Goal: Information Seeking & Learning: Stay updated

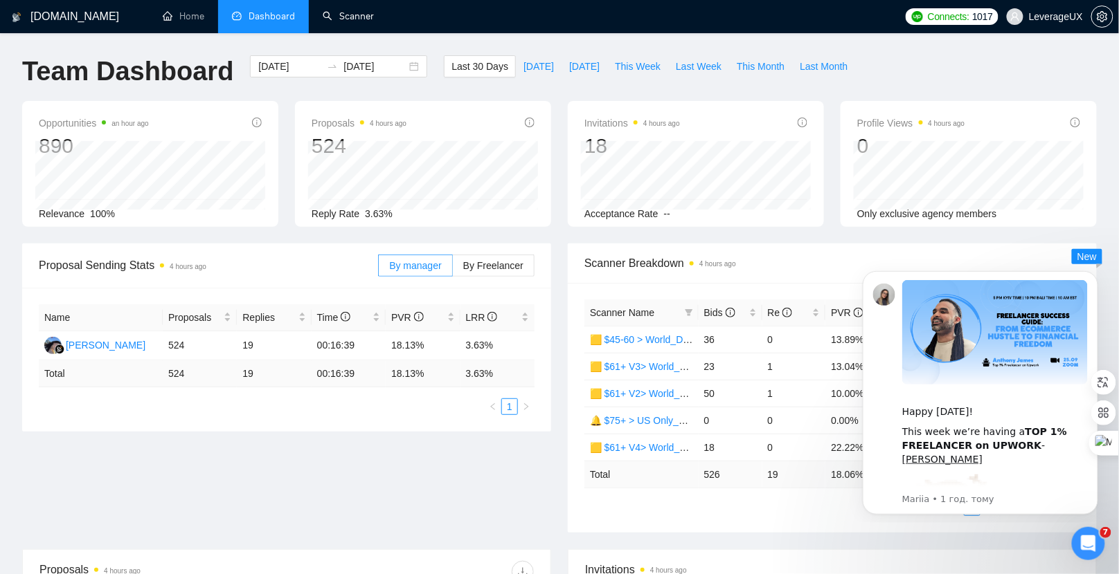
click at [347, 13] on link "Scanner" at bounding box center [348, 16] width 51 height 12
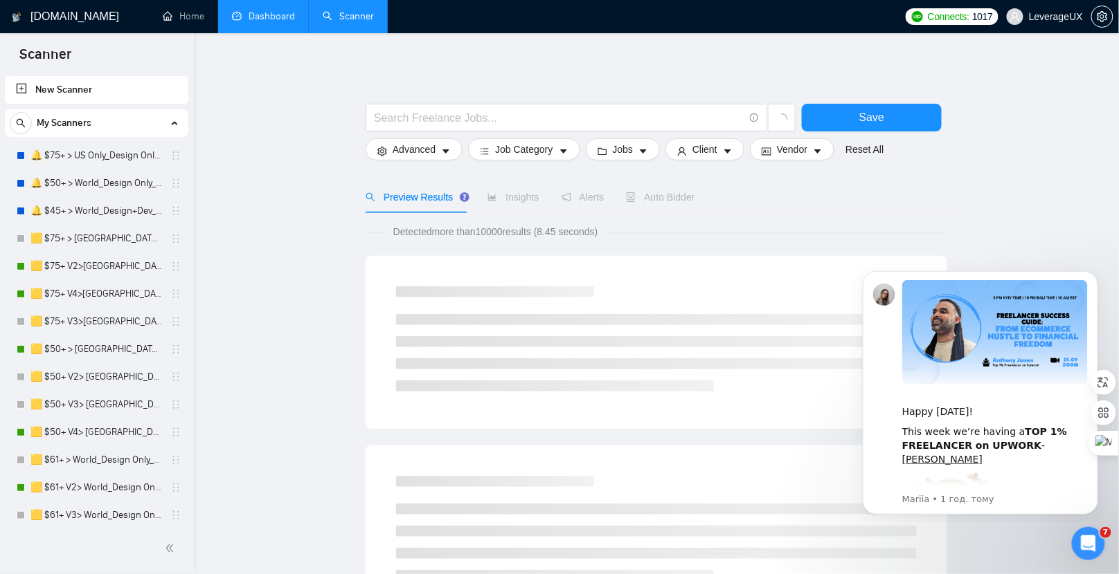
click at [248, 22] on link "Dashboard" at bounding box center [263, 16] width 63 height 12
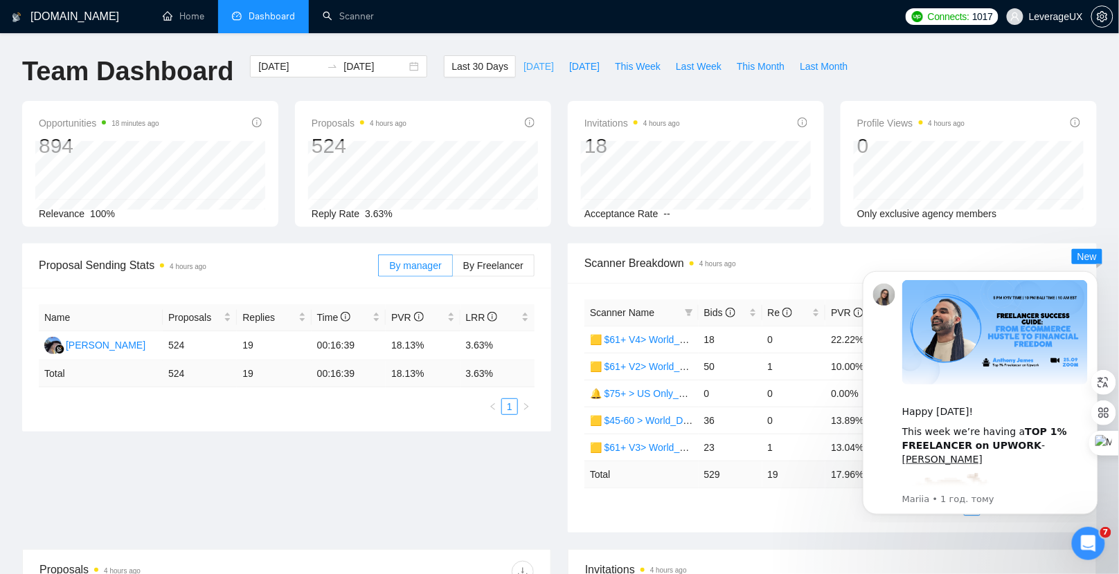
click at [523, 68] on span "Today" at bounding box center [538, 66] width 30 height 15
click at [502, 267] on span "By Freelancer" at bounding box center [493, 265] width 60 height 11
click at [453, 269] on input "By Freelancer" at bounding box center [453, 269] width 0 height 0
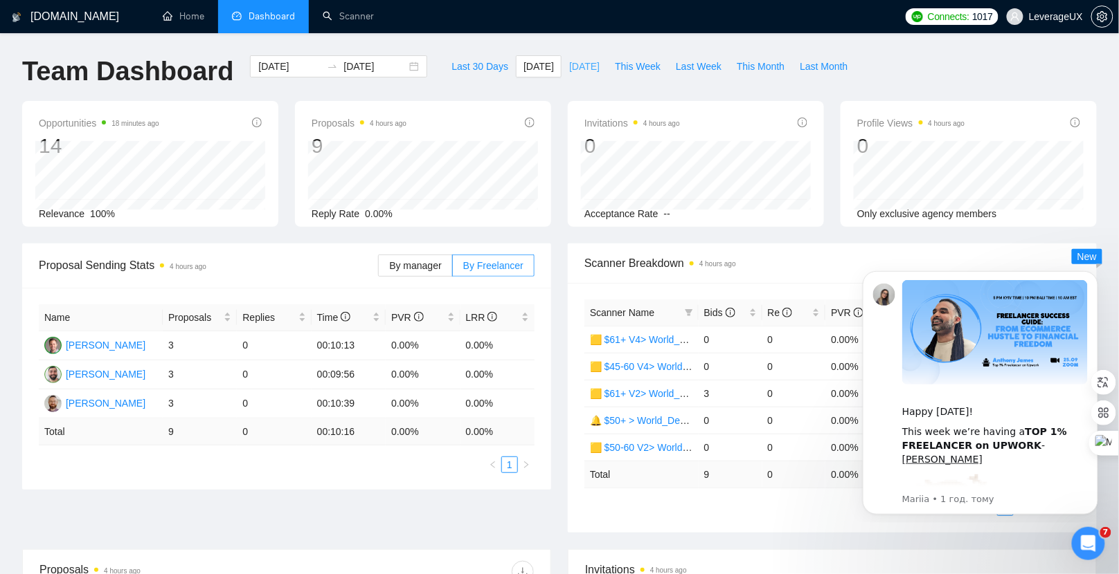
click at [581, 65] on span "[DATE]" at bounding box center [584, 66] width 30 height 15
type input "2025-09-22"
click at [700, 61] on span "Last Week" at bounding box center [699, 66] width 46 height 15
type input "2025-09-15"
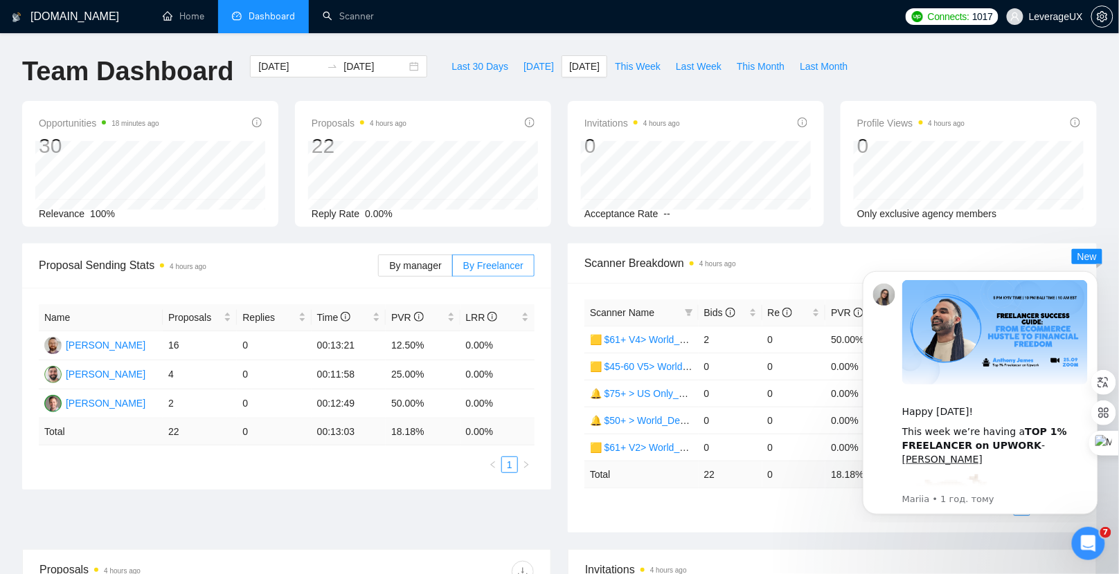
type input "2025-09-21"
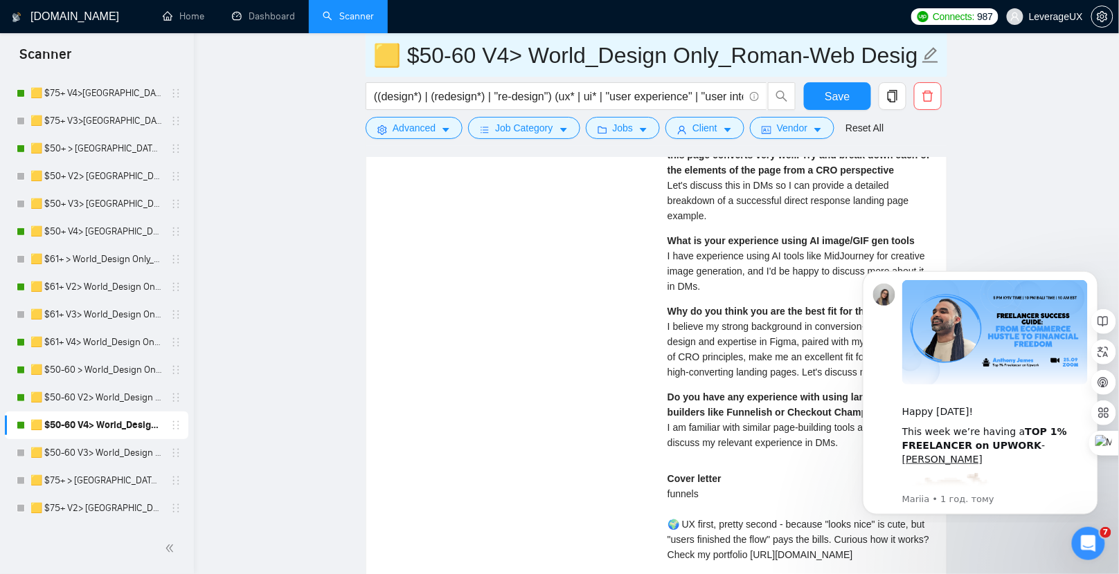
scroll to position [2601, 0]
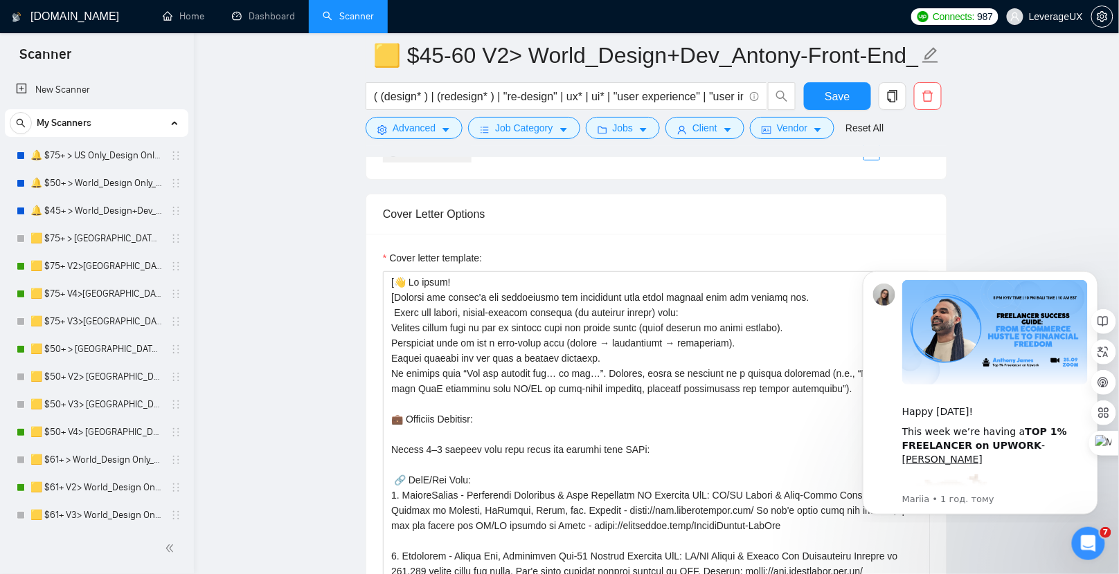
scroll to position [521, 0]
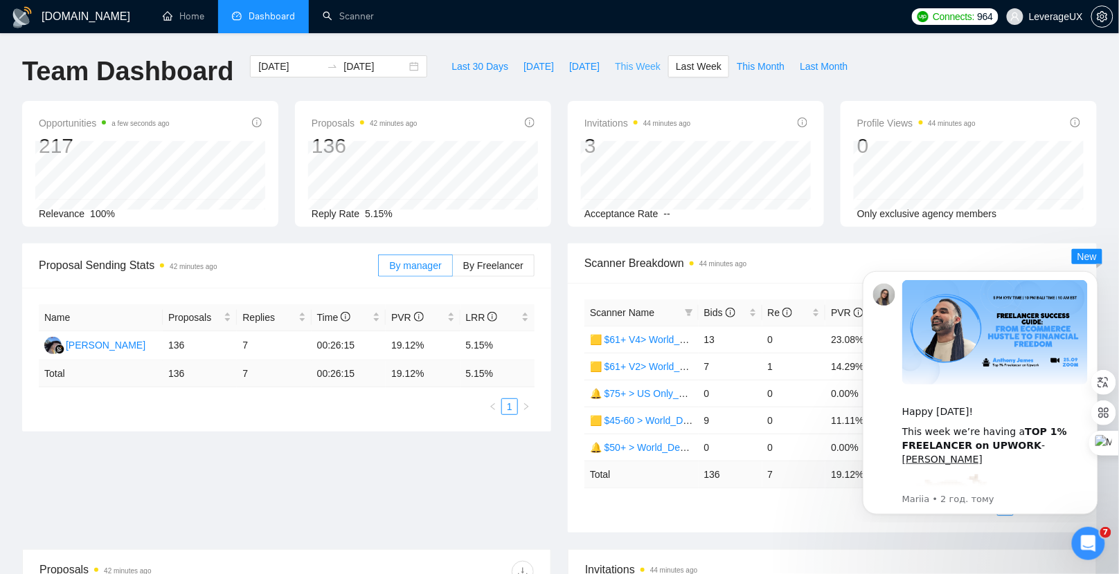
click at [633, 70] on span "This Week" at bounding box center [638, 66] width 46 height 15
type input "2025-09-22"
type input "2025-09-28"
click at [486, 260] on span "By Freelancer" at bounding box center [493, 265] width 60 height 11
click at [453, 269] on input "By Freelancer" at bounding box center [453, 269] width 0 height 0
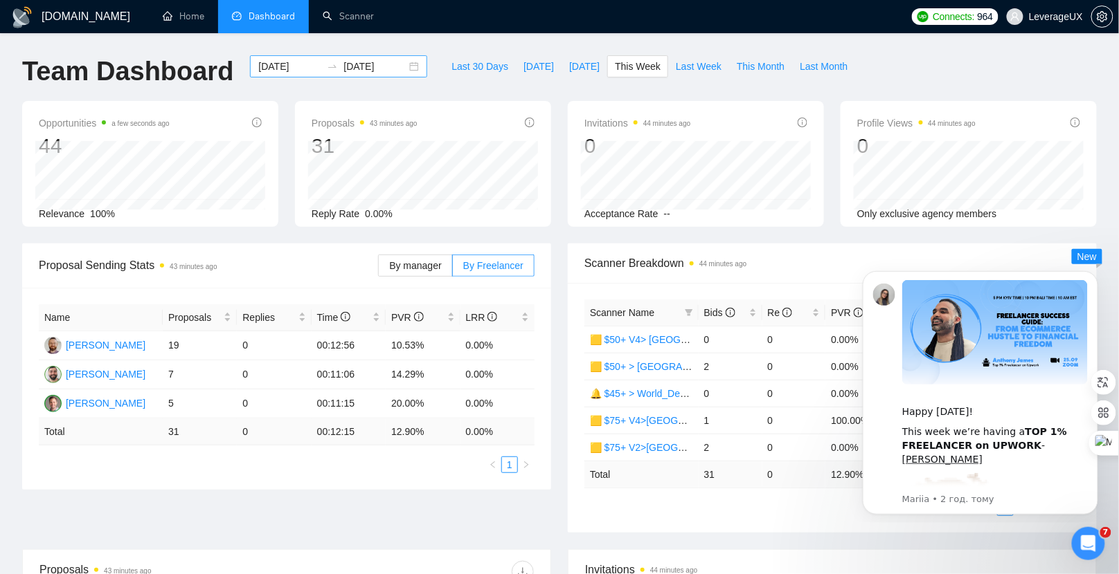
click at [399, 67] on div "2025-09-22 2025-09-28" at bounding box center [338, 66] width 177 height 22
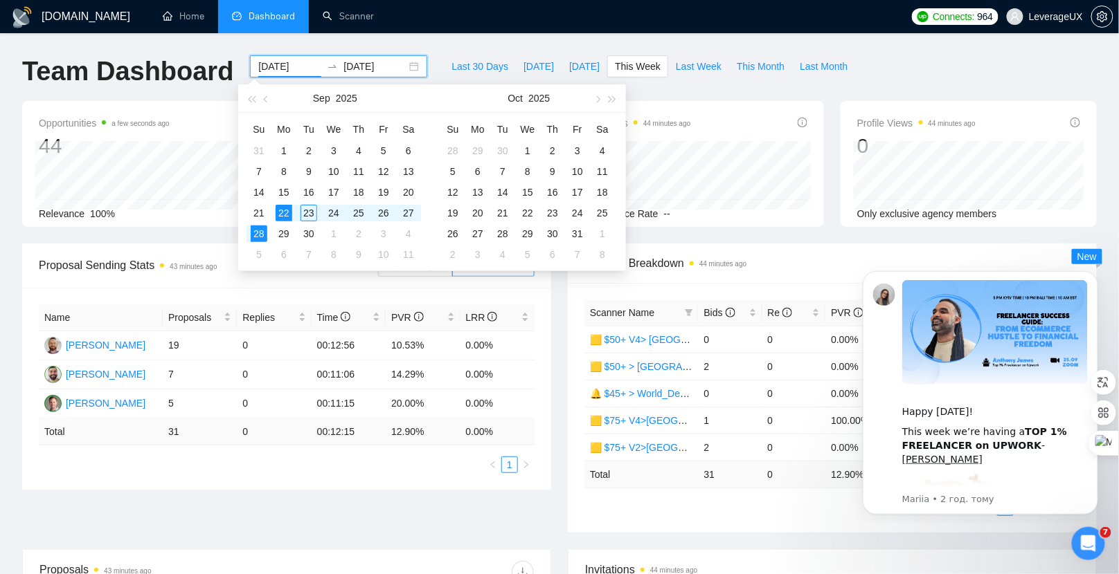
click at [428, 79] on body "GigRadar.io Home Dashboard Scanner Connects: 964 LeverageUX Team Dashboard 2025…" at bounding box center [559, 287] width 1119 height 574
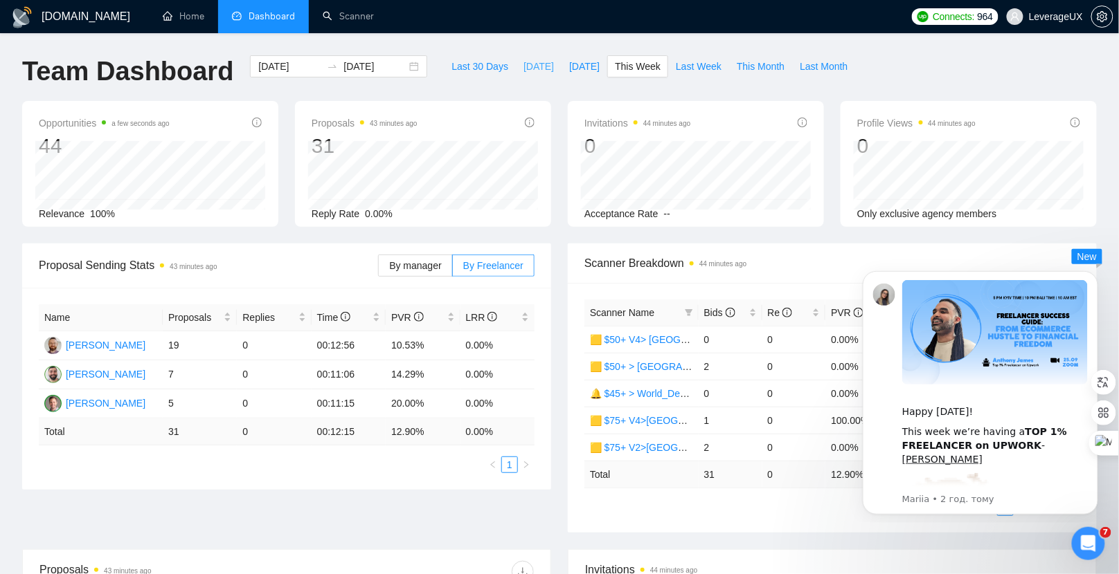
click at [523, 62] on span "[DATE]" at bounding box center [538, 66] width 30 height 15
type input "[DATE]"
click at [594, 57] on button "[DATE]" at bounding box center [584, 66] width 46 height 22
type input "2025-09-22"
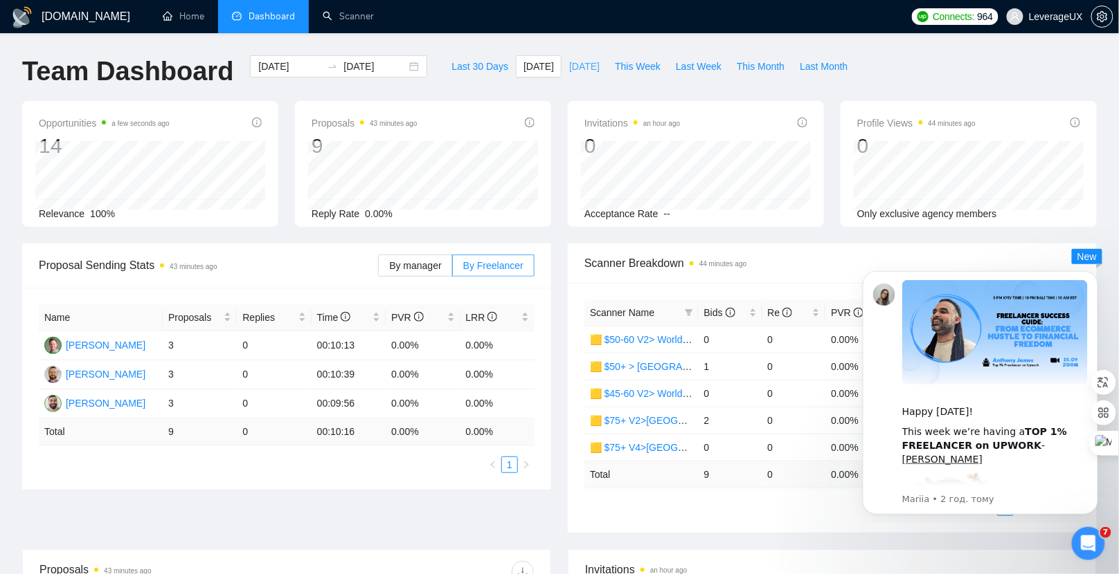
type input "2025-09-22"
